Goal: Information Seeking & Learning: Find specific page/section

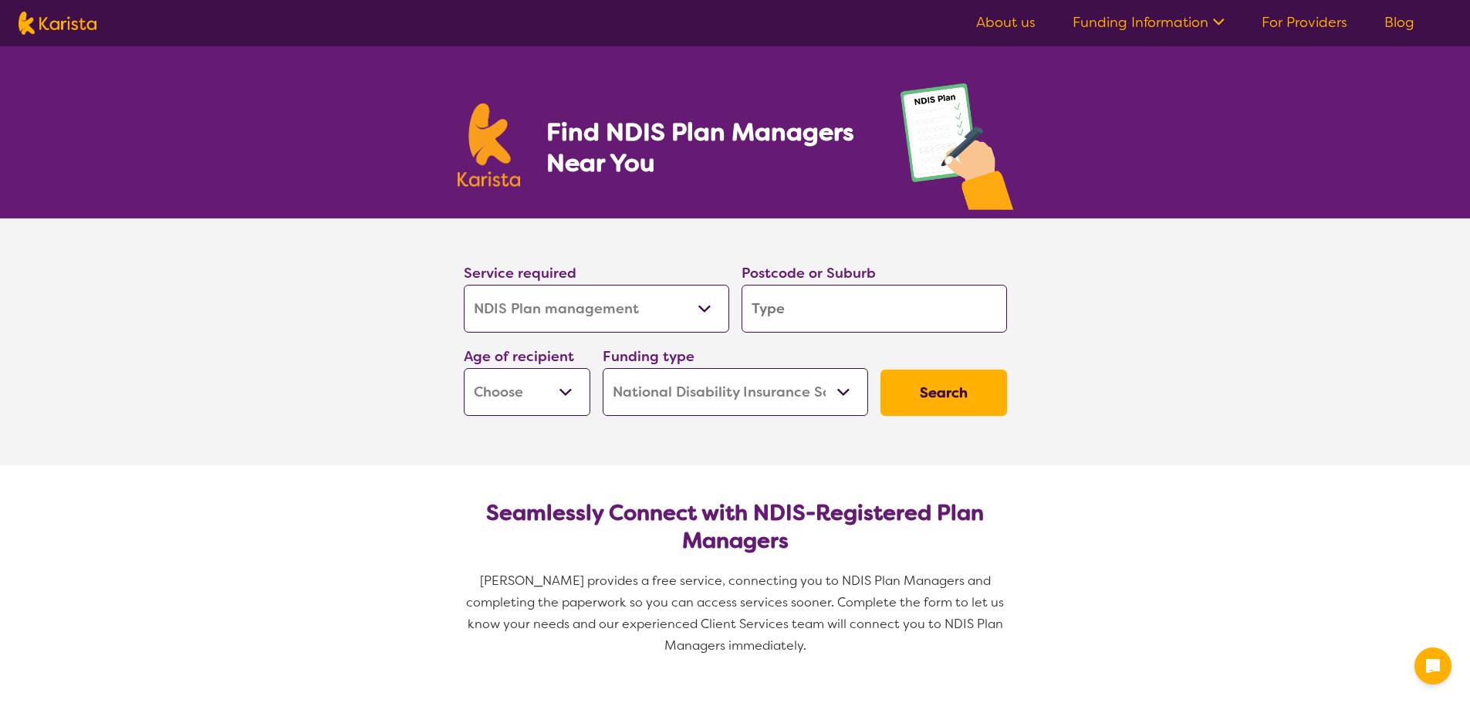
select select "NDIS Plan management"
select select "NDIS"
select select "NDIS Plan management"
select select "NDIS"
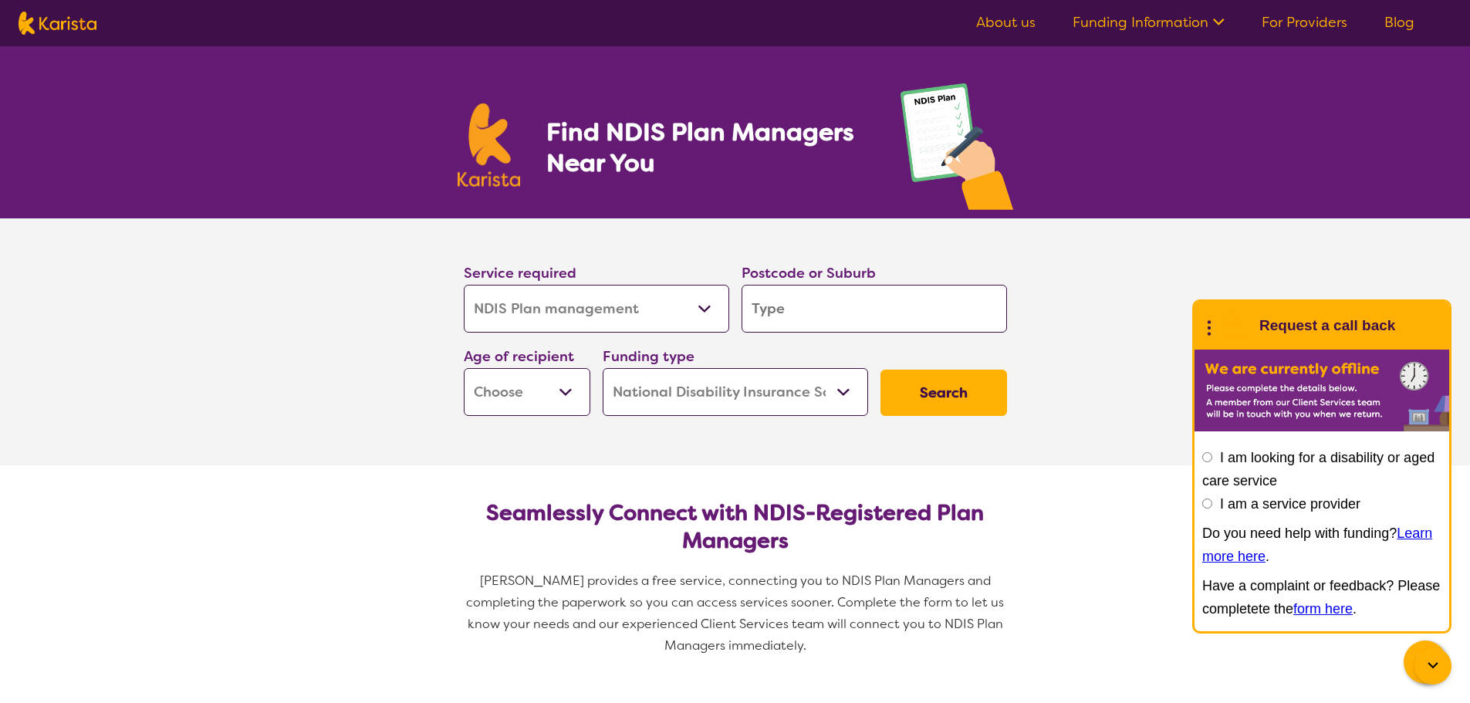
click at [697, 313] on select "Allied Health Assistant Assessment ([MEDICAL_DATA] or [MEDICAL_DATA]) Behaviour…" at bounding box center [596, 309] width 265 height 48
click at [850, 313] on input "search" at bounding box center [873, 309] width 265 height 48
click at [572, 380] on select "Early Childhood - 0 to 9 Child - 10 to 11 Adolescent - 12 to 17 Adult - 18 to 6…" at bounding box center [527, 392] width 127 height 48
select select "EC"
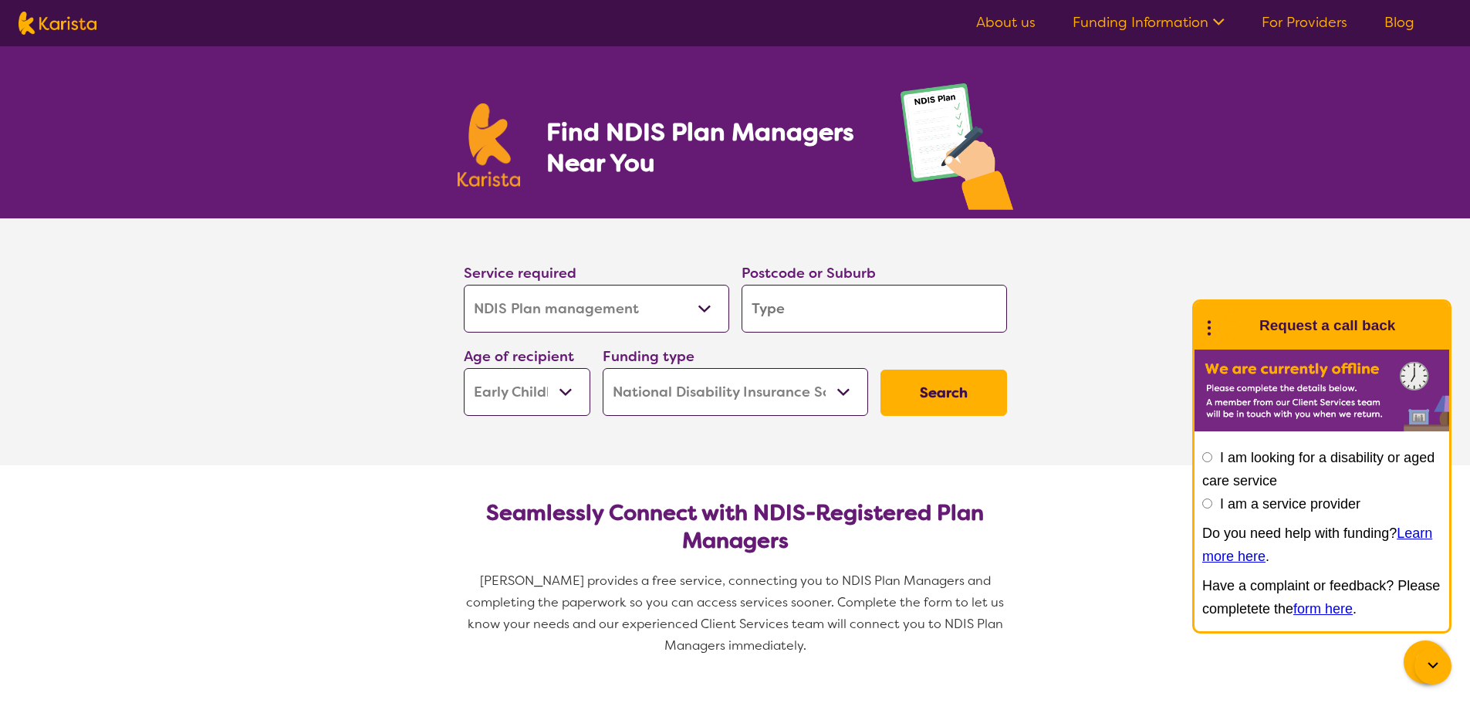
click at [464, 368] on select "Early Childhood - 0 to 9 Child - 10 to 11 Adolescent - 12 to 17 Adult - 18 to 6…" at bounding box center [527, 392] width 127 height 48
select select "EC"
click at [717, 396] on select "Home Care Package (HCP) National Disability Insurance Scheme (NDIS) I don't know" at bounding box center [735, 392] width 265 height 48
click at [961, 392] on button "Search" at bounding box center [943, 393] width 127 height 46
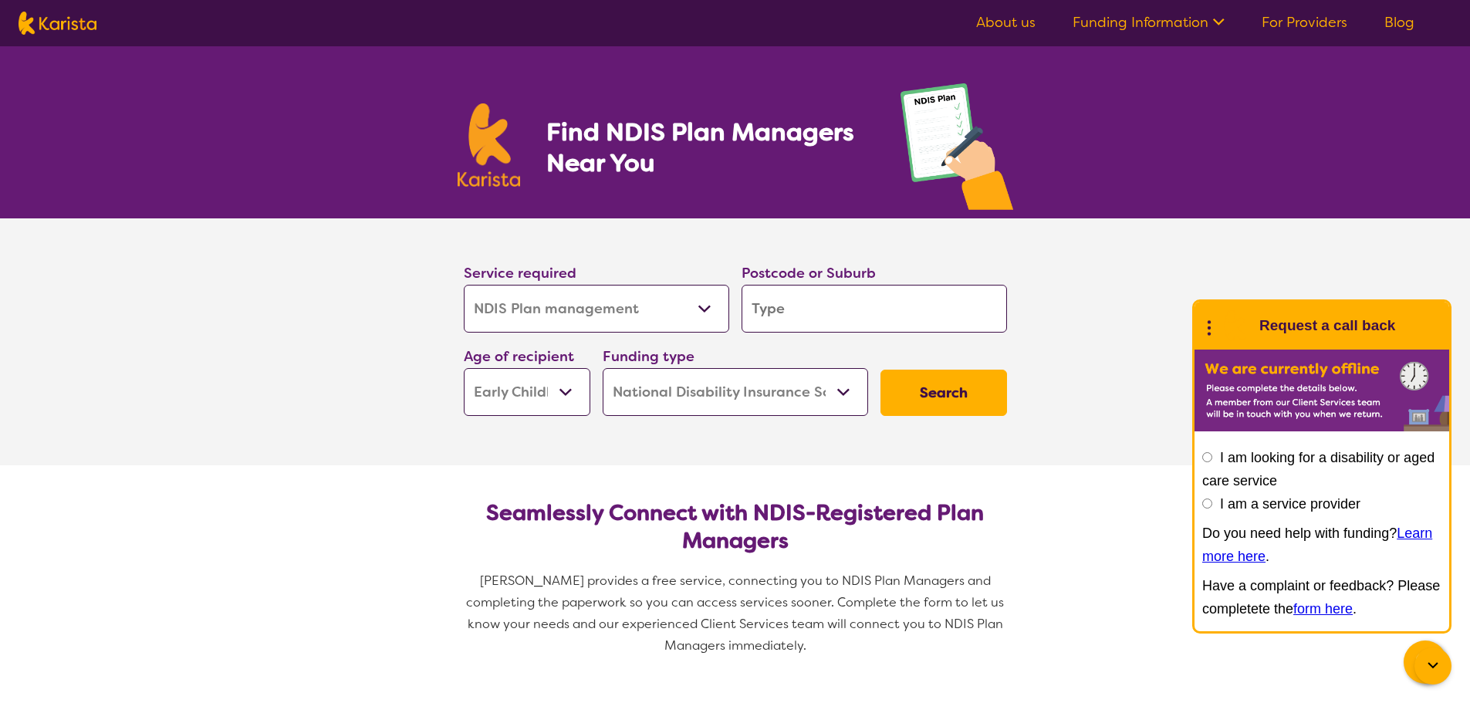
click at [960, 392] on button "Search" at bounding box center [943, 393] width 127 height 46
click at [812, 311] on input "search" at bounding box center [873, 309] width 265 height 48
type input "5"
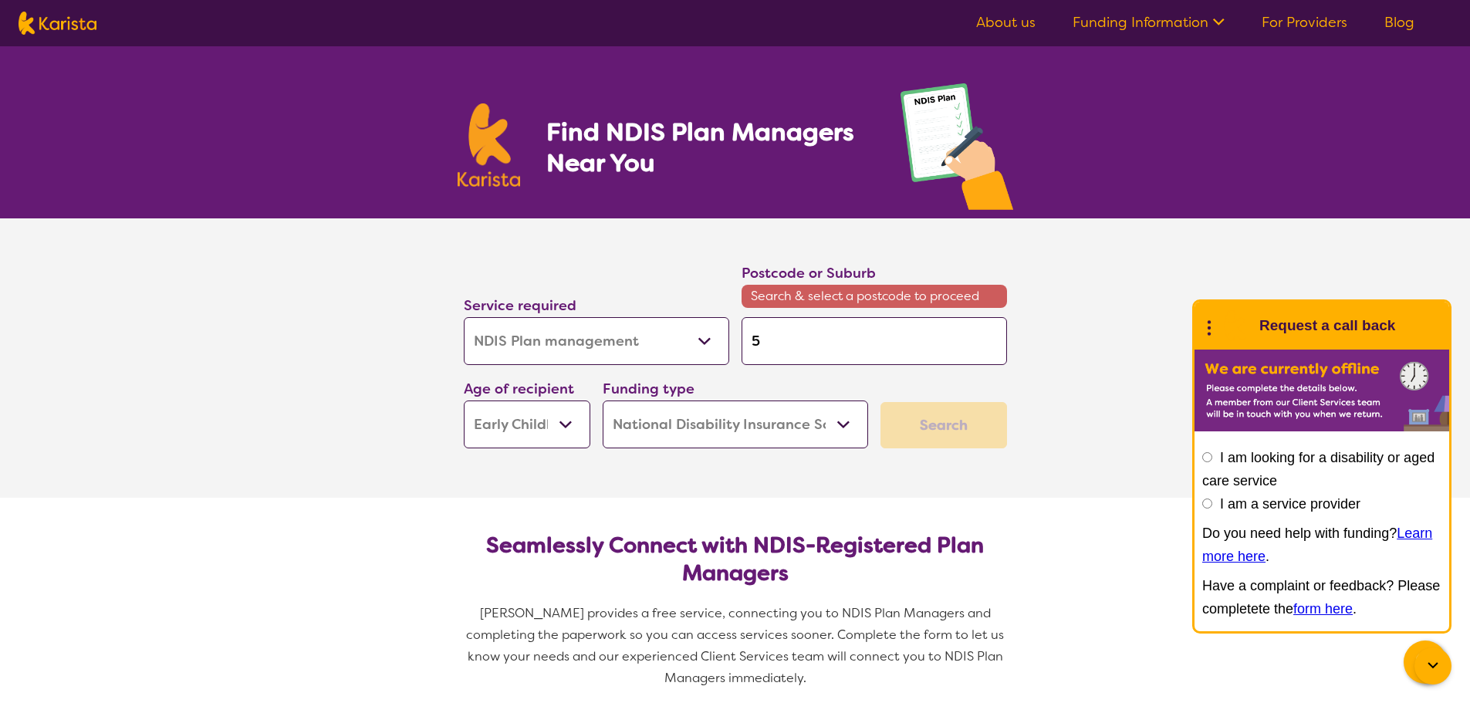
type input "50"
type input "508"
type input "5089"
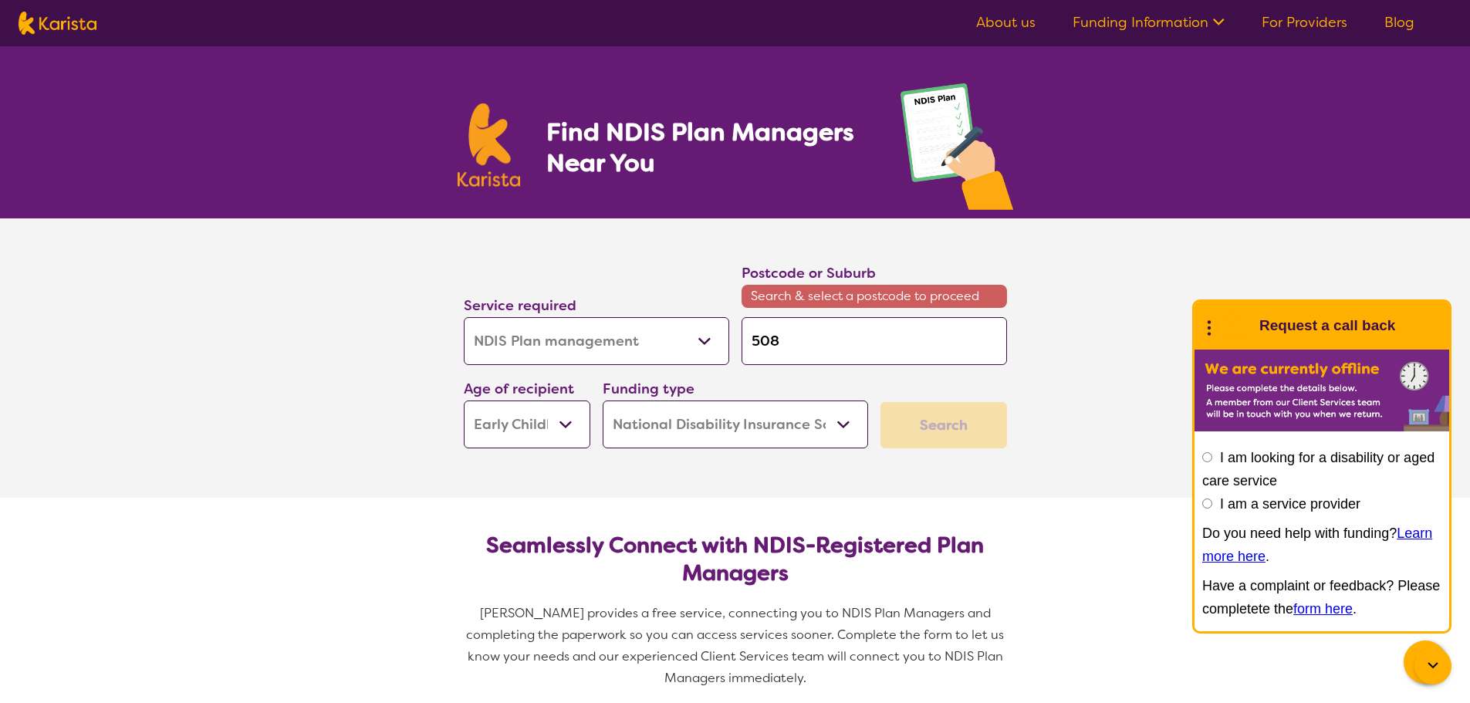
type input "5089"
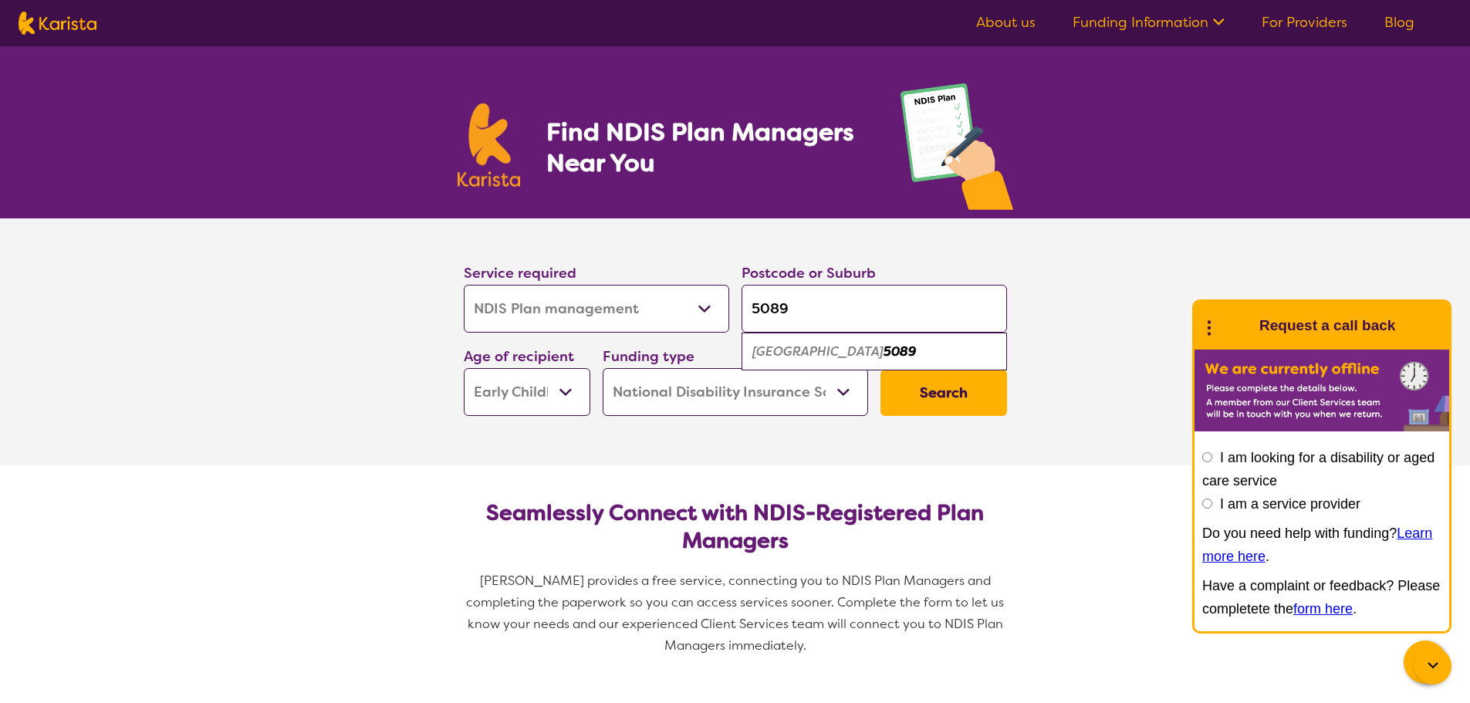
type input "5089"
click at [883, 354] on em "5089" at bounding box center [899, 351] width 32 height 16
click at [953, 380] on button "Search" at bounding box center [943, 393] width 127 height 46
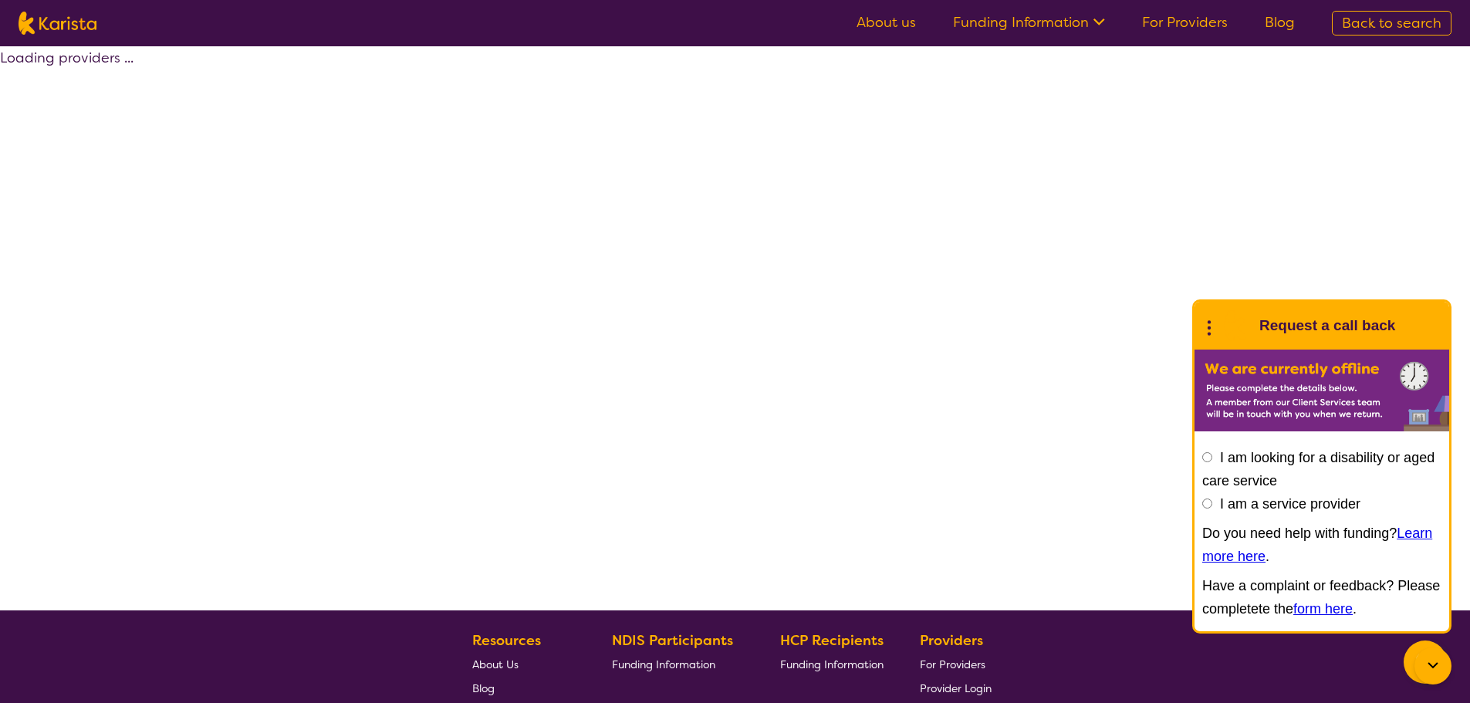
select select "by_score"
